Goal: Information Seeking & Learning: Check status

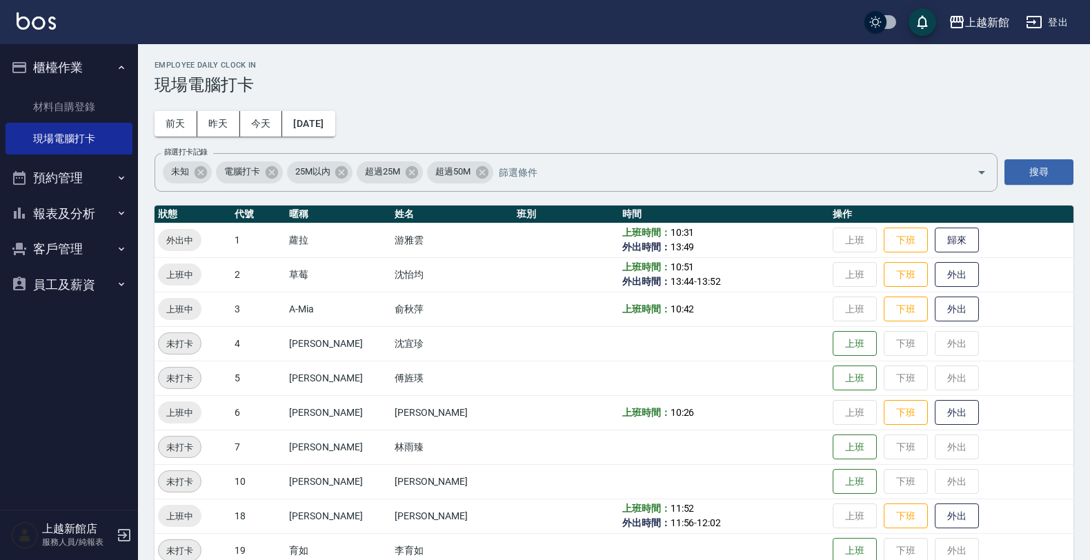
click at [43, 214] on button "報表及分析" at bounding box center [69, 214] width 127 height 36
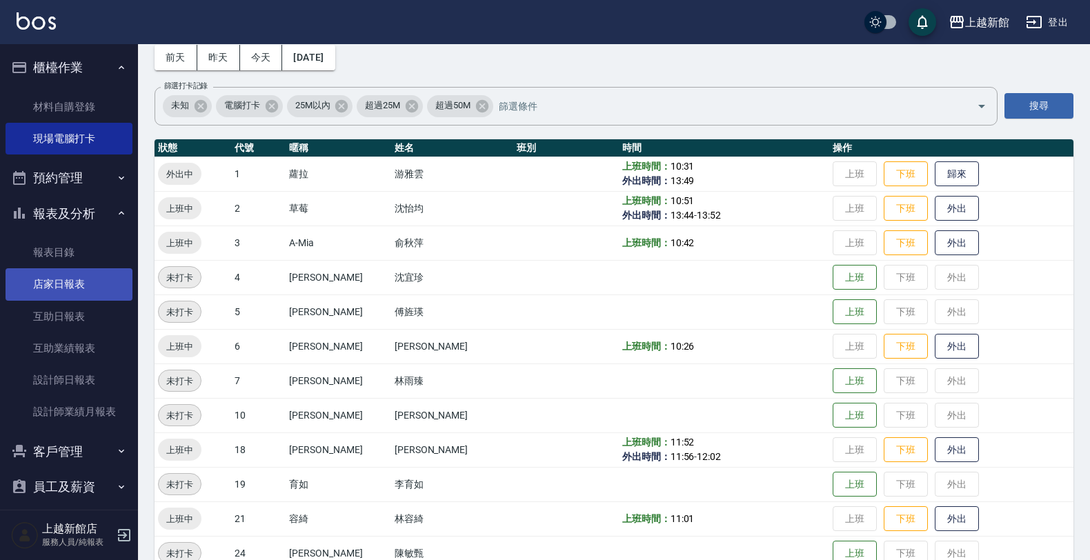
scroll to position [86, 0]
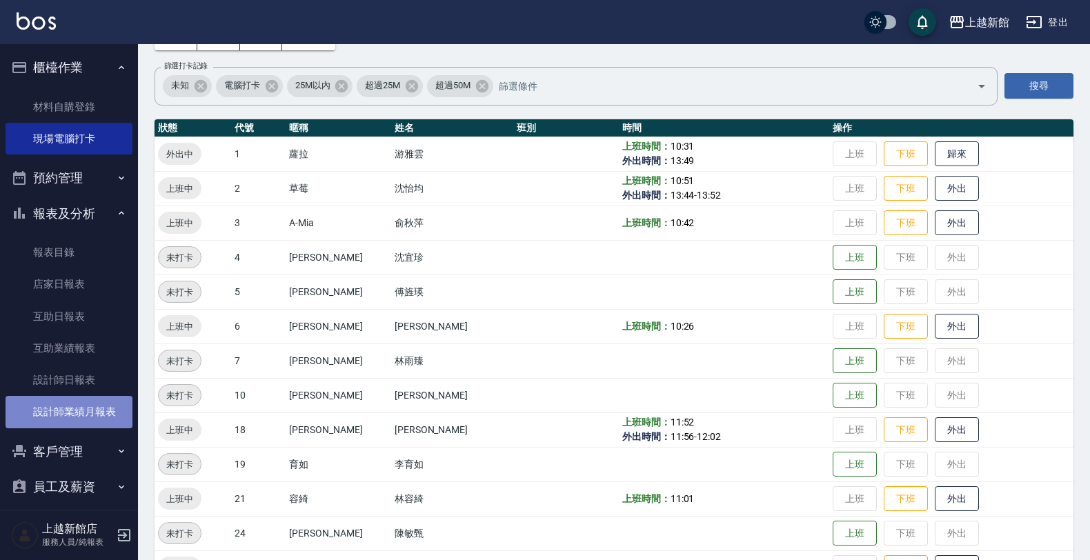
click at [72, 415] on link "設計師業績月報表" at bounding box center [69, 412] width 127 height 32
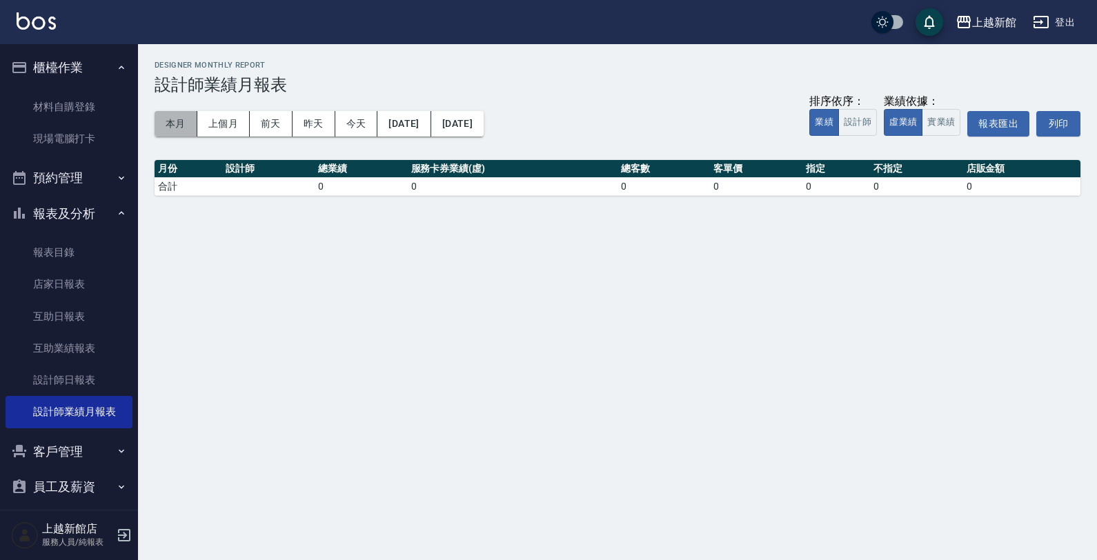
click at [172, 122] on button "本月" at bounding box center [176, 124] width 43 height 26
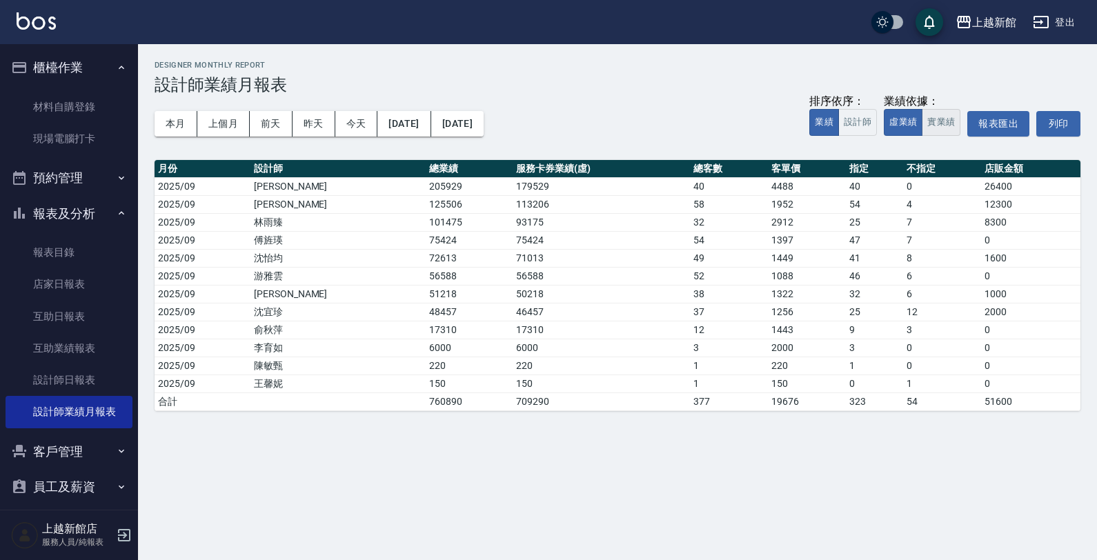
click at [937, 121] on button "實業績" at bounding box center [941, 122] width 39 height 27
click at [892, 128] on button "虛業績" at bounding box center [903, 122] width 39 height 27
drag, startPoint x: 18, startPoint y: 18, endPoint x: 74, endPoint y: 46, distance: 62.3
click at [18, 18] on img at bounding box center [36, 20] width 39 height 17
